Goal: Complete application form: Complete application form

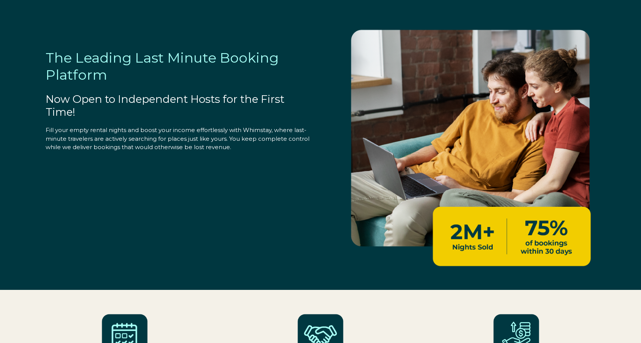
select select "US"
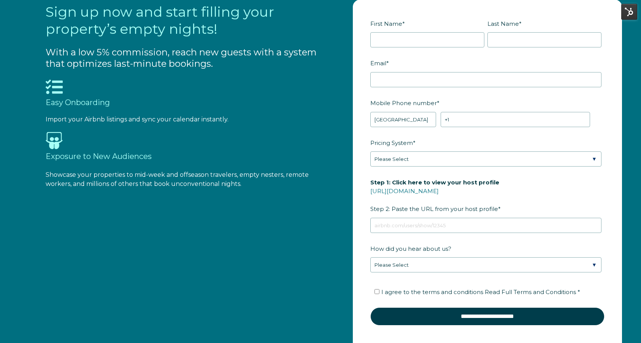
scroll to position [877, 0]
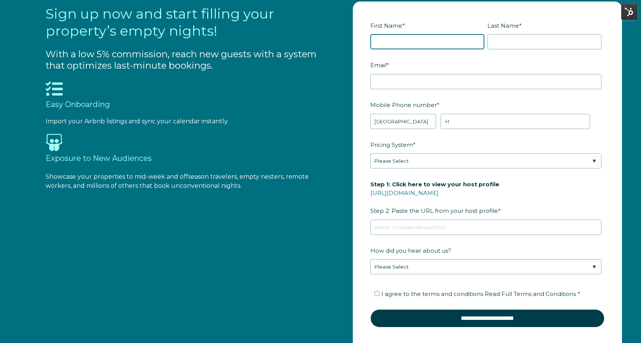
click at [396, 44] on input "First Name *" at bounding box center [427, 41] width 114 height 15
type input "[PERSON_NAME]"
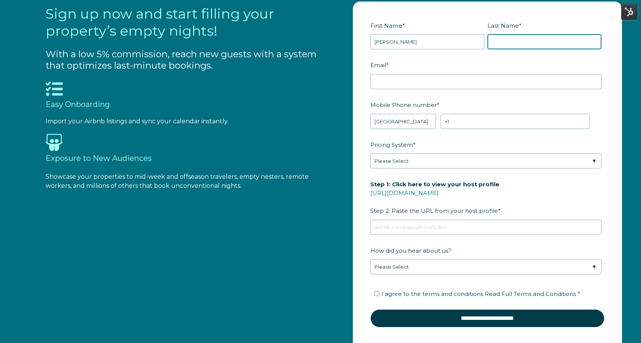
click at [514, 38] on input "Last Name *" at bounding box center [544, 41] width 114 height 15
type input "[PERSON_NAME]"
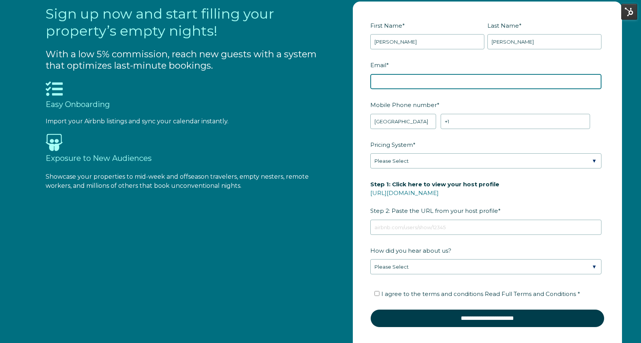
click at [457, 79] on input "Email *" at bounding box center [485, 81] width 231 height 15
paste input "haymoonresort@gmail.com"
type input "haymoonresort@gmail.com"
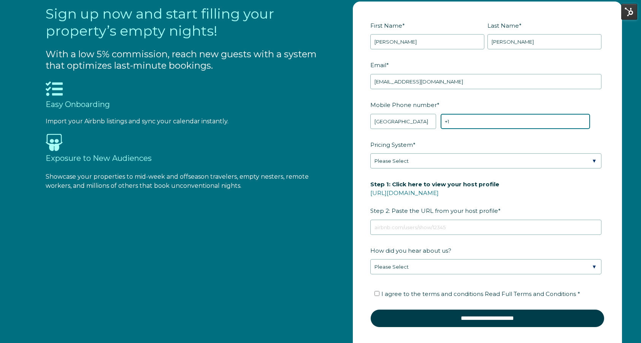
click at [478, 119] on input "+1" at bounding box center [514, 121] width 149 height 15
paste input "[PHONE_NUMBER]"
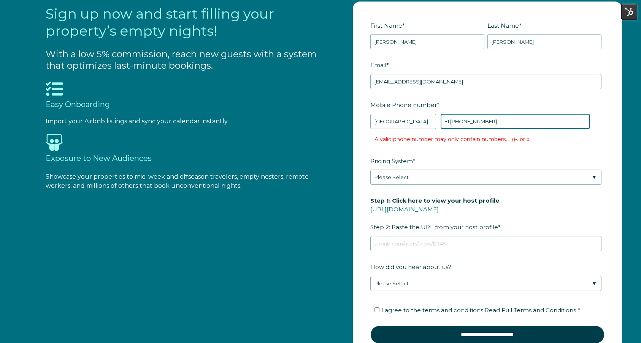
drag, startPoint x: 467, startPoint y: 122, endPoint x: 455, endPoint y: 122, distance: 11.8
click at [455, 122] on input "+1 [PHONE_NUMBER]" at bounding box center [514, 121] width 149 height 15
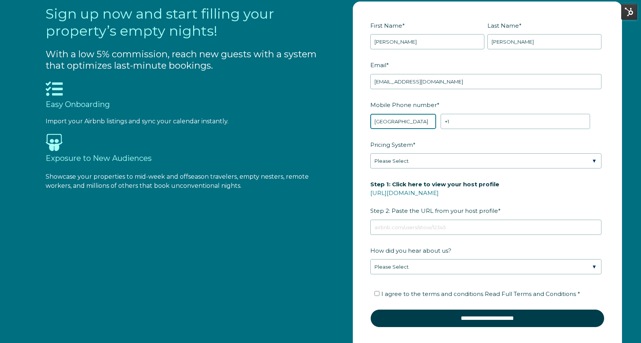
click at [407, 116] on select "* Afghanistan (‫افغانستان‬‎) Albania (Shqipëri) Algeria (‫الجزائر‬‎) American S…" at bounding box center [403, 121] width 66 height 15
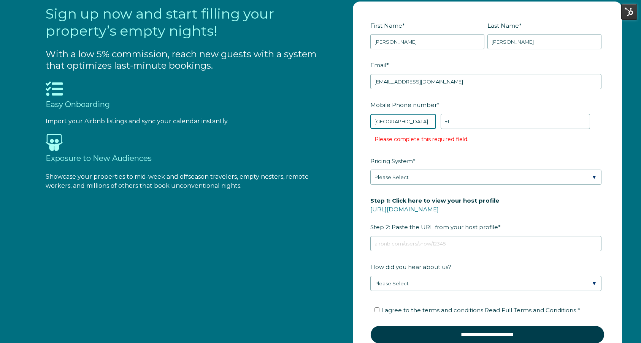
click at [370, 114] on select "* Afghanistan (‫افغانستان‬‎) Albania (Shqipëri) Algeria (‫الجزائر‬‎) American S…" at bounding box center [403, 121] width 66 height 15
click at [410, 123] on select "* Afghanistan (‫افغانستان‬‎) Albania (Shqipëri) Algeria (‫الجزائر‬‎) American S…" at bounding box center [403, 121] width 66 height 15
click at [370, 114] on select "* Afghanistan (‫افغانستان‬‎) Albania (Shqipëri) Algeria (‫الجزائر‬‎) American S…" at bounding box center [403, 121] width 66 height 15
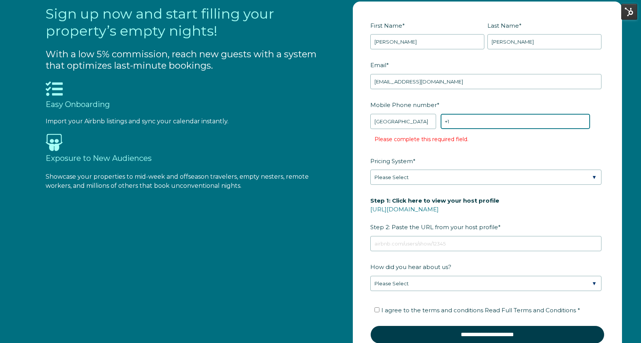
click at [474, 120] on input "+1" at bounding box center [514, 121] width 149 height 15
paste input "(406)"
click at [474, 121] on input "+1 (406)" at bounding box center [514, 121] width 149 height 15
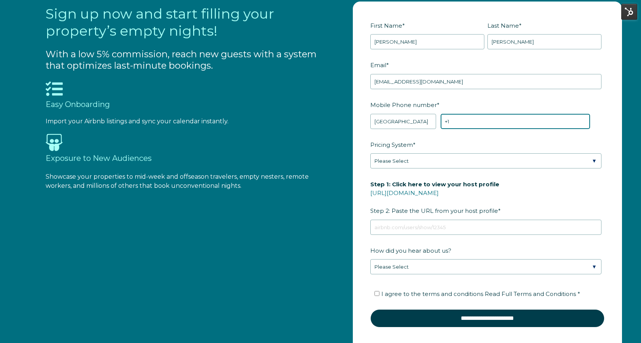
paste input "[PHONE_NUMBER]"
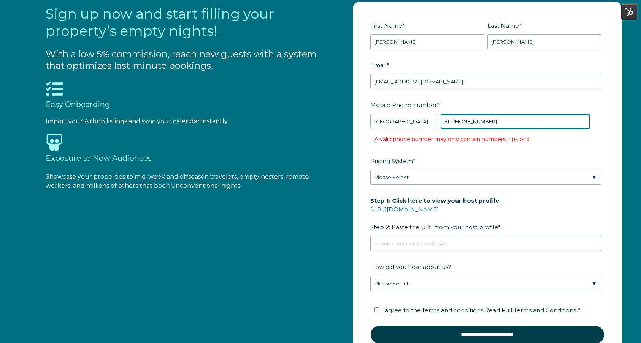
click at [455, 123] on input "+1 [PHONE_NUMBER]" at bounding box center [514, 121] width 149 height 15
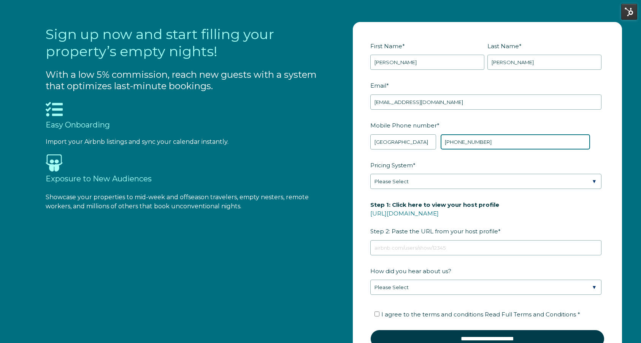
scroll to position [872, 0]
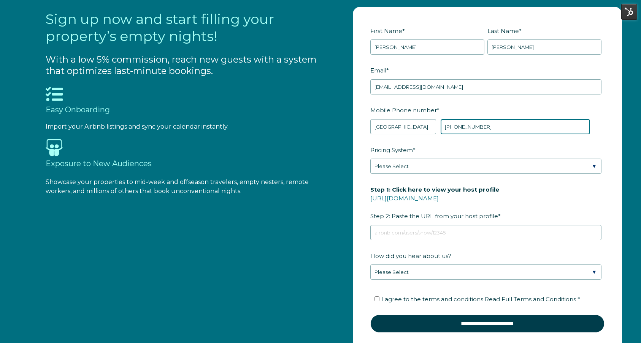
type input "[PHONE_NUMBER]"
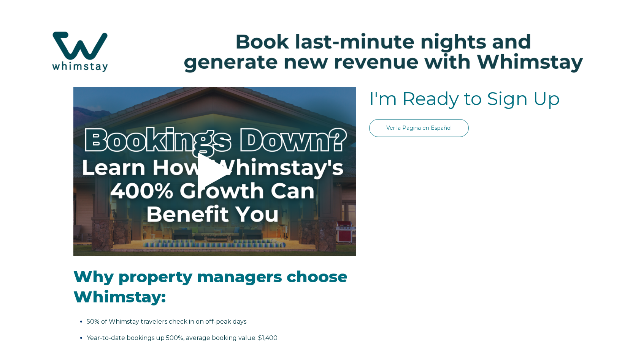
select select "Standard"
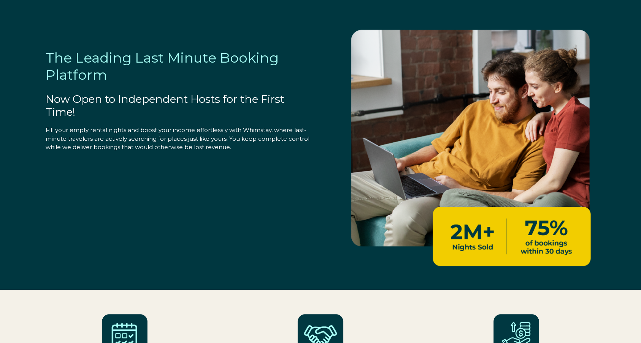
select select "US"
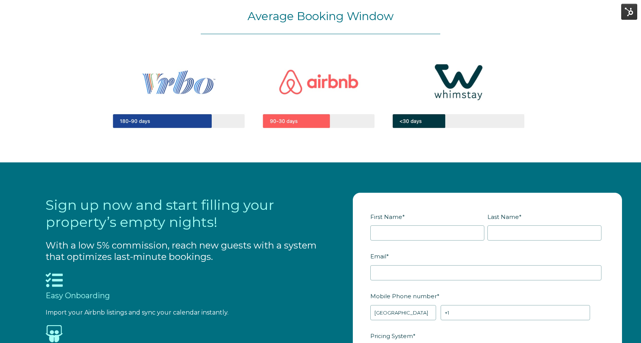
scroll to position [852, 0]
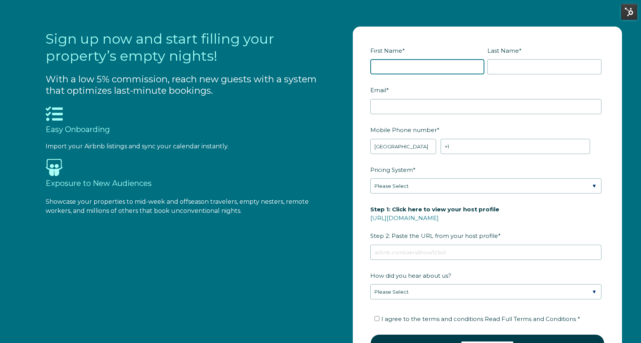
click at [394, 66] on input "First Name *" at bounding box center [427, 66] width 114 height 15
type input "[PERSON_NAME]"
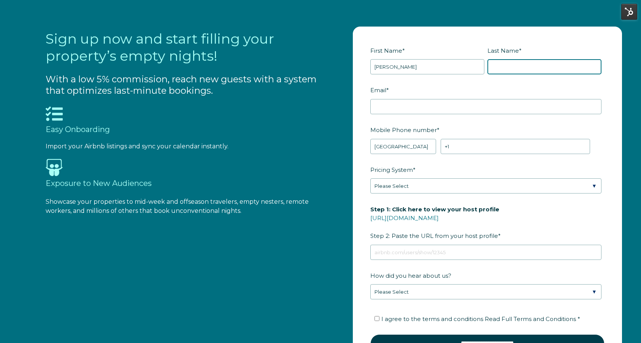
click at [516, 68] on input "Last Name *" at bounding box center [544, 66] width 114 height 15
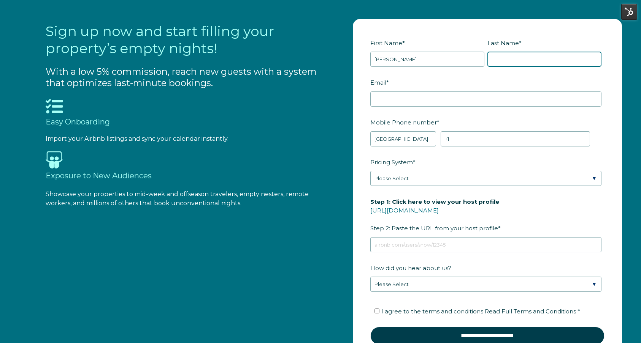
scroll to position [860, 0]
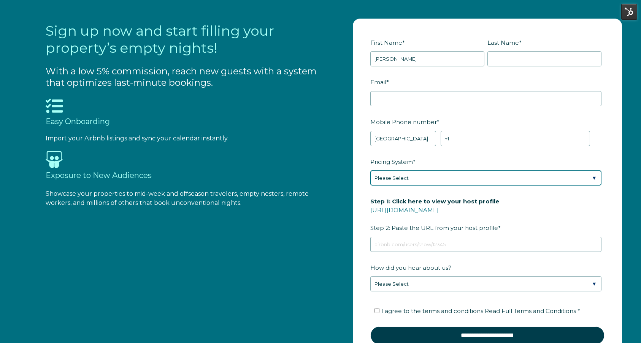
click at [392, 179] on div "Pricing System * Please Select Manual Airbnb Smart Pricing PriceLabs Wheelhouse…" at bounding box center [487, 170] width 234 height 31
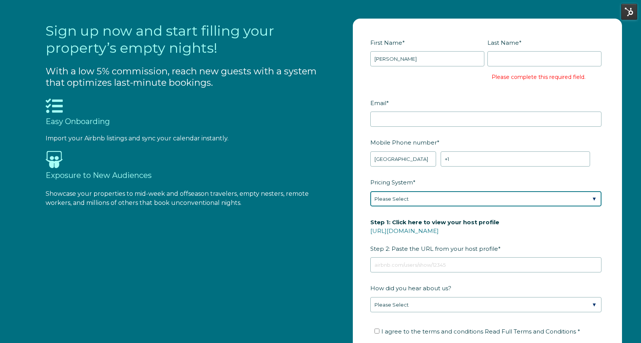
select select "Manual"
click at [370, 191] on select "Please Select Manual Airbnb Smart Pricing PriceLabs Wheelhouse Beyond Pricing 3…" at bounding box center [485, 198] width 231 height 15
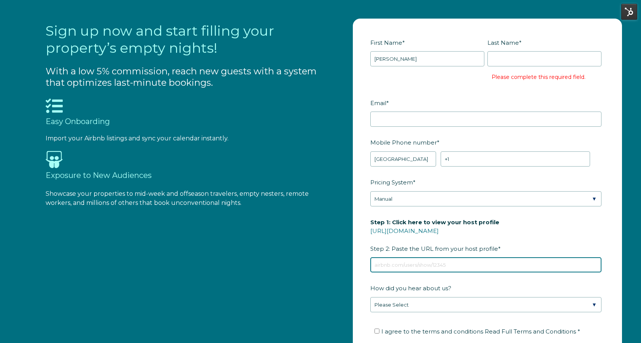
click at [389, 262] on input "Step 1: Click here to view your host profile [URL][DOMAIN_NAME] Step 2: Paste t…" at bounding box center [485, 265] width 231 height 15
paste input "[URL][DOMAIN_NAME]"
type input "[URL][DOMAIN_NAME]"
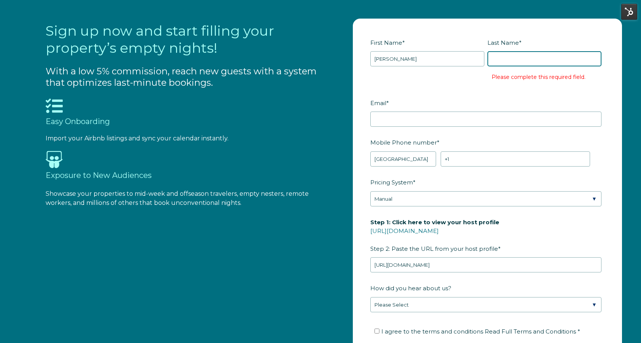
click at [505, 62] on input "Last Name *" at bounding box center [544, 58] width 114 height 15
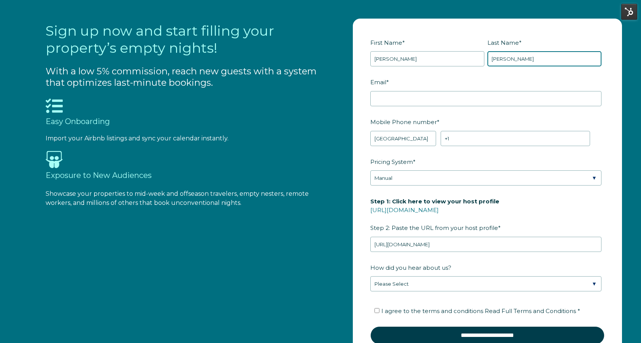
type input "[PERSON_NAME]"
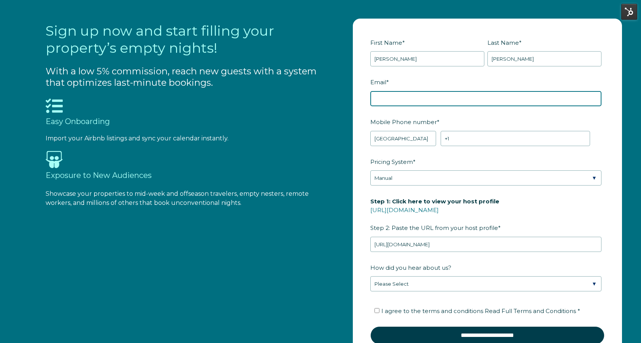
click at [406, 101] on input "Email *" at bounding box center [485, 98] width 231 height 15
paste input "[EMAIL_ADDRESS][DOMAIN_NAME]"
type input "[EMAIL_ADDRESS][DOMAIN_NAME]"
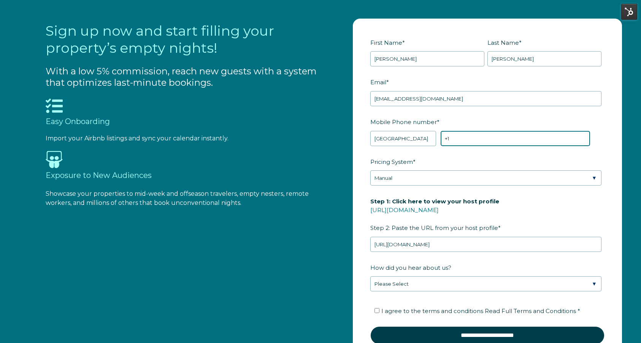
click at [454, 135] on input "+1" at bounding box center [514, 138] width 149 height 15
paste input "[PHONE_NUMBER]"
click at [456, 139] on input "+1 [PHONE_NUMBER]" at bounding box center [514, 138] width 149 height 15
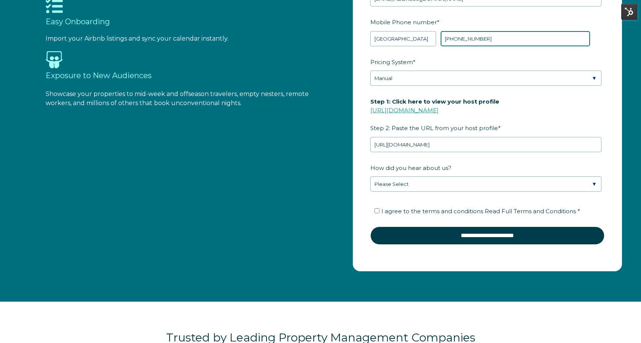
scroll to position [998, 0]
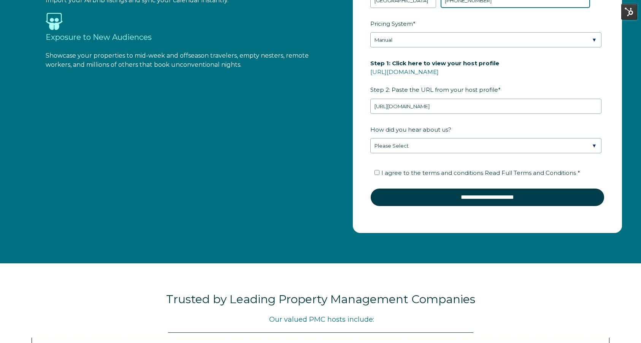
type input "[PHONE_NUMBER]"
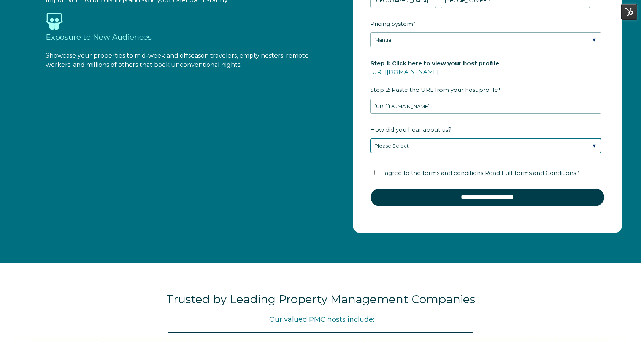
click at [411, 145] on select "Please Select Found Whimstay through a Google search Direct outreach from a Whi…" at bounding box center [485, 145] width 231 height 15
click at [370, 138] on select "Please Select Found Whimstay through a Google search Direct outreach from a Whi…" at bounding box center [485, 145] width 231 height 15
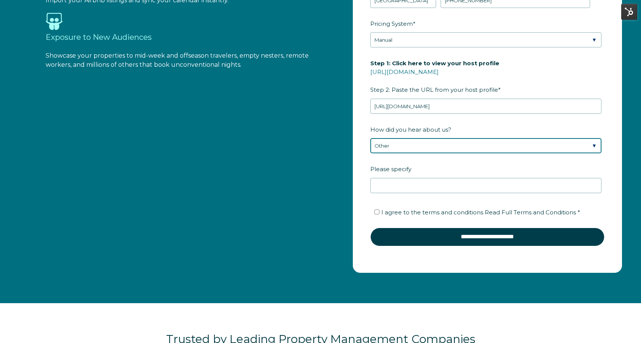
click at [413, 143] on select "Please Select Found Whimstay through a Google search Direct outreach from a Whi…" at bounding box center [485, 145] width 231 height 15
select select "Google Search"
click at [370, 138] on select "Please Select Found Whimstay through a Google search Direct outreach from a Whi…" at bounding box center [485, 145] width 231 height 15
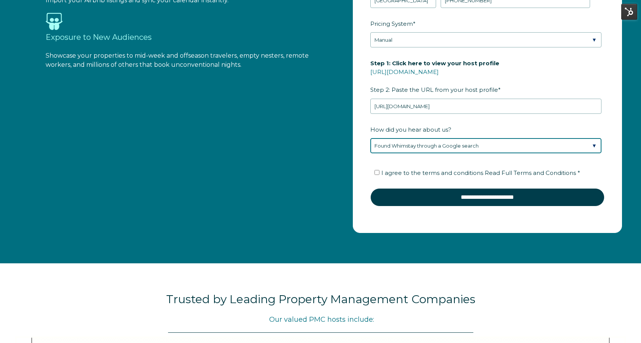
click at [458, 144] on select "Please Select Found Whimstay through a Google search Direct outreach from a Whi…" at bounding box center [485, 145] width 231 height 15
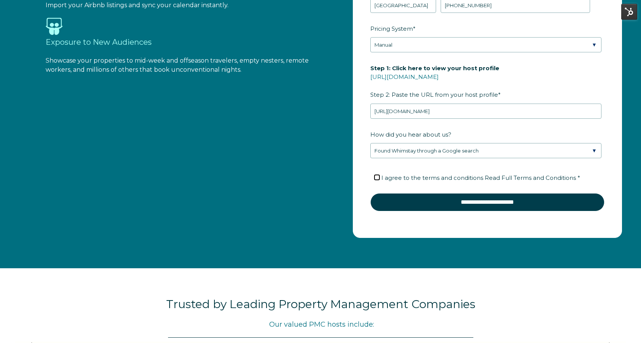
click at [376, 177] on input "I agree to the terms and conditions Read Full Terms and Conditions *" at bounding box center [376, 177] width 5 height 5
checkbox input "true"
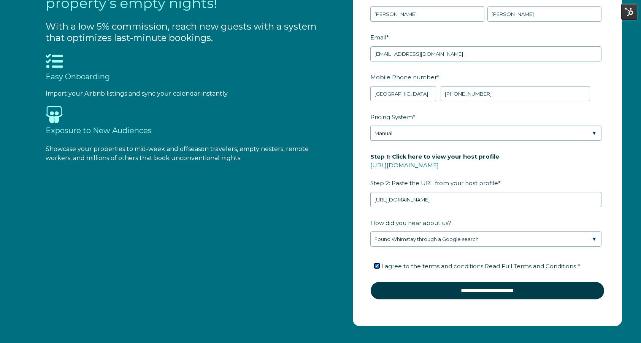
scroll to position [907, 0]
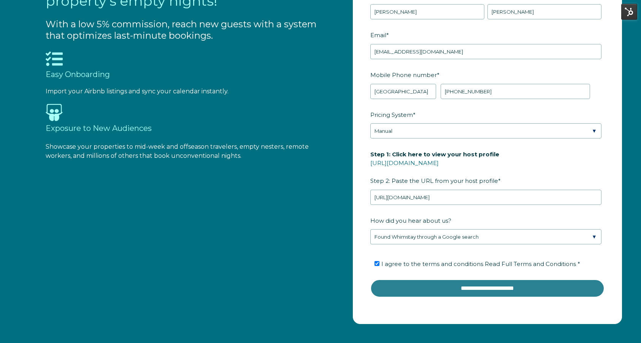
click at [481, 289] on input "**********" at bounding box center [487, 289] width 234 height 18
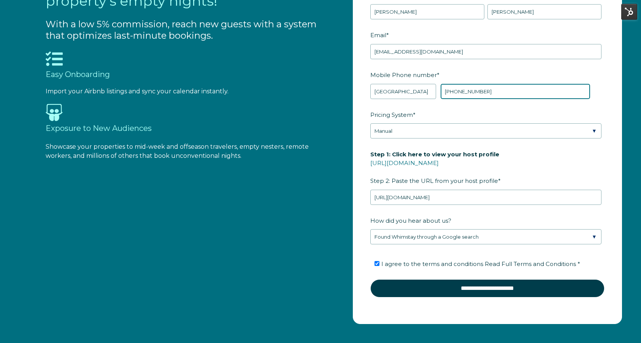
click at [463, 91] on input "[PHONE_NUMBER]" at bounding box center [514, 91] width 149 height 15
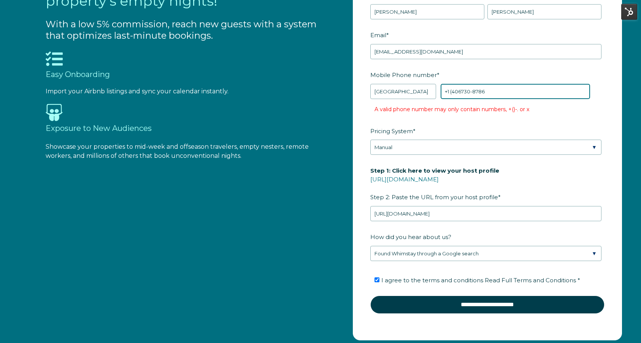
click at [453, 91] on input "+1 (406730-8786" at bounding box center [514, 91] width 149 height 15
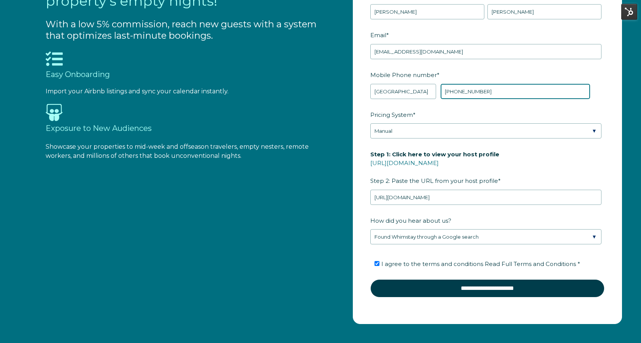
click at [471, 90] on input "[PHONE_NUMBER]" at bounding box center [514, 91] width 149 height 15
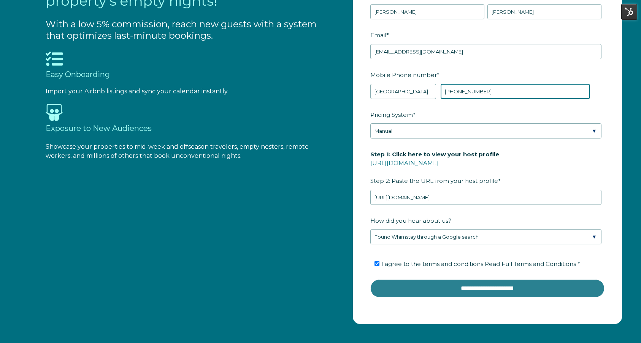
type input "[PHONE_NUMBER]"
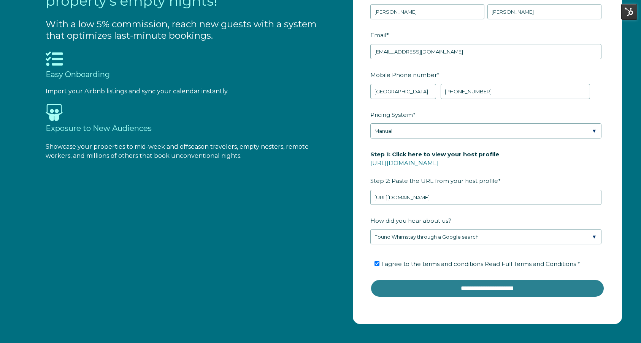
click at [476, 285] on input "**********" at bounding box center [487, 289] width 234 height 18
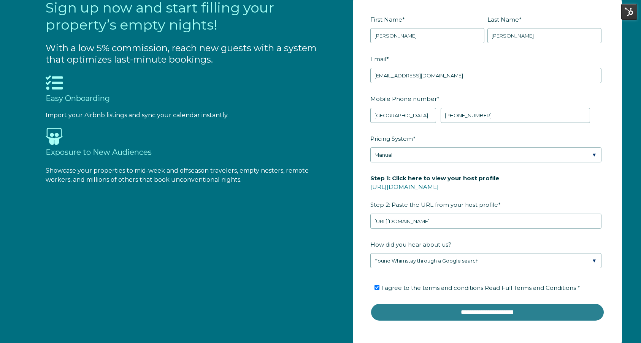
scroll to position [884, 0]
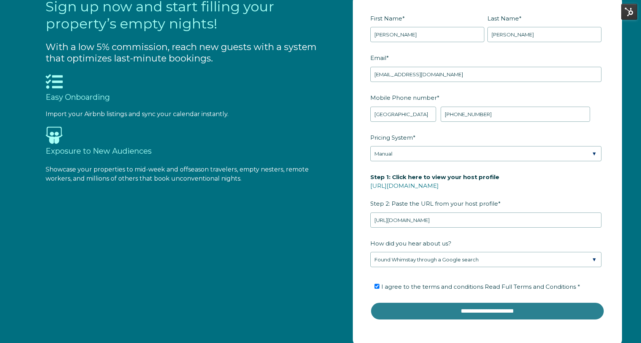
click at [518, 312] on input "**********" at bounding box center [487, 311] width 234 height 18
click at [471, 309] on input "**********" at bounding box center [487, 311] width 234 height 18
